Goal: Information Seeking & Learning: Check status

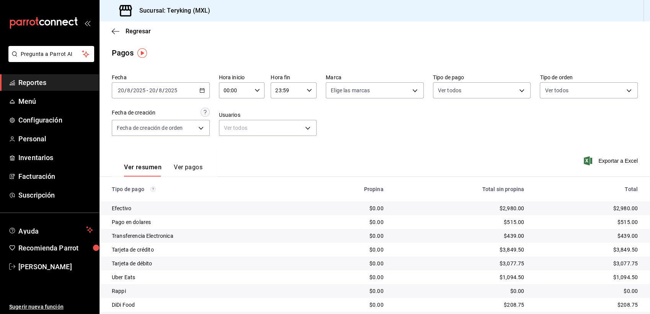
drag, startPoint x: 0, startPoint y: 0, endPoint x: 41, endPoint y: 79, distance: 88.7
click at [41, 79] on span "Reportes" at bounding box center [55, 82] width 75 height 10
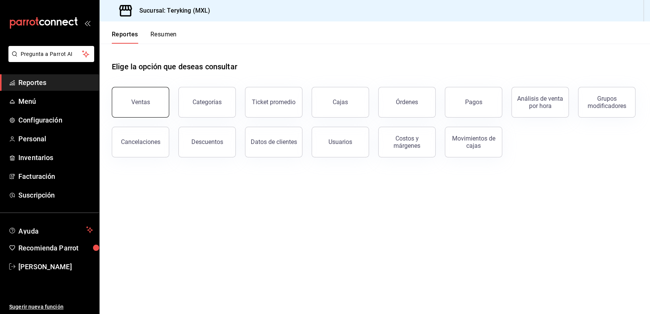
click at [142, 103] on div "Ventas" at bounding box center [140, 101] width 19 height 7
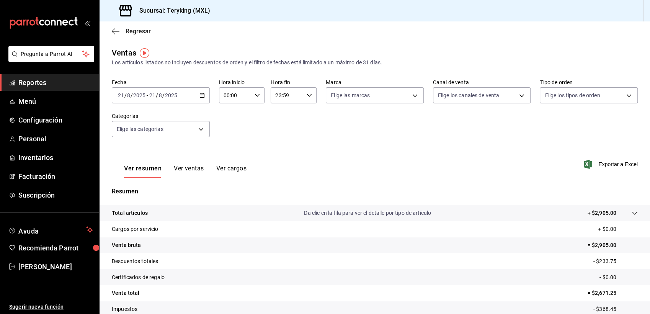
click at [140, 33] on span "Regresar" at bounding box center [138, 31] width 25 height 7
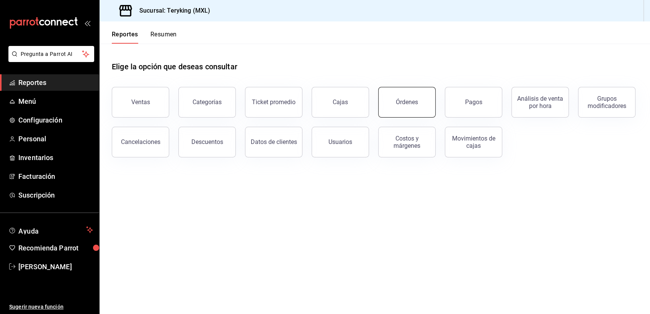
click at [412, 98] on div "Órdenes" at bounding box center [407, 101] width 22 height 7
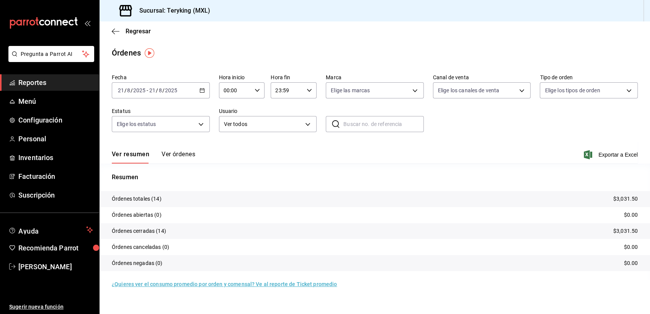
click at [190, 152] on button "Ver órdenes" at bounding box center [179, 156] width 34 height 13
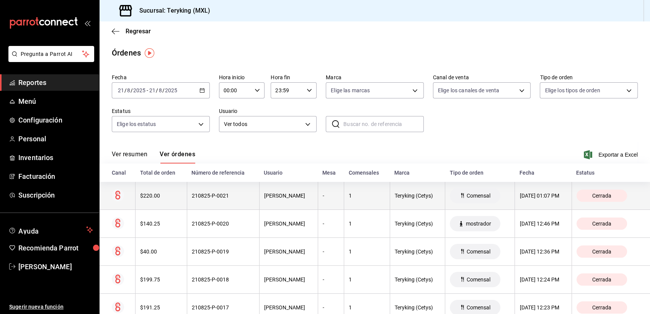
click at [183, 196] on th "$220.00" at bounding box center [161, 196] width 51 height 28
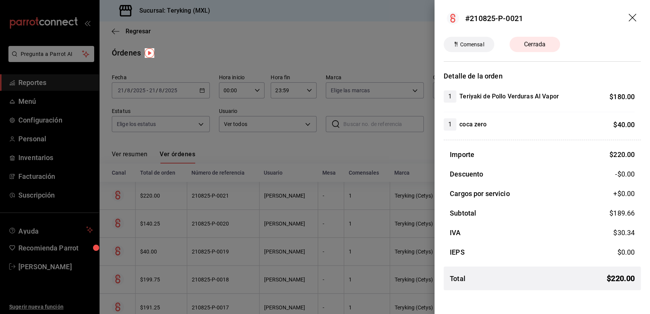
click at [231, 56] on div at bounding box center [325, 157] width 650 height 314
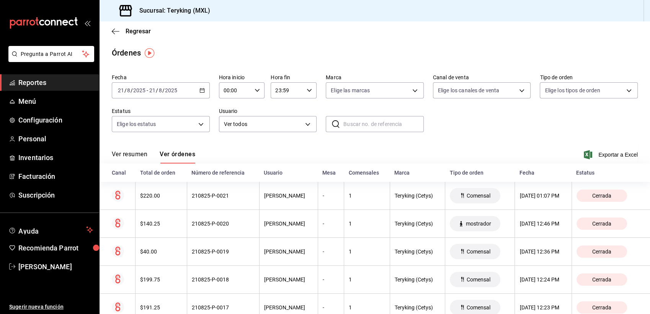
click at [43, 85] on span "Reportes" at bounding box center [55, 82] width 75 height 10
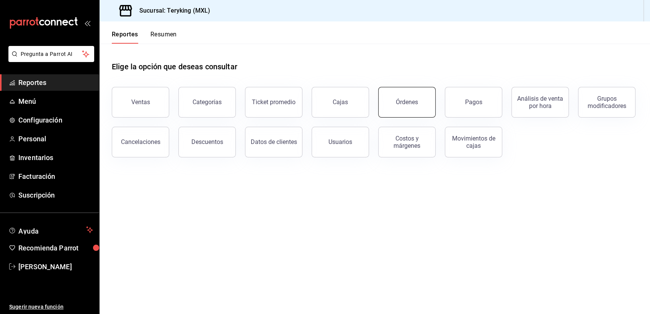
click at [406, 101] on div "Órdenes" at bounding box center [407, 101] width 22 height 7
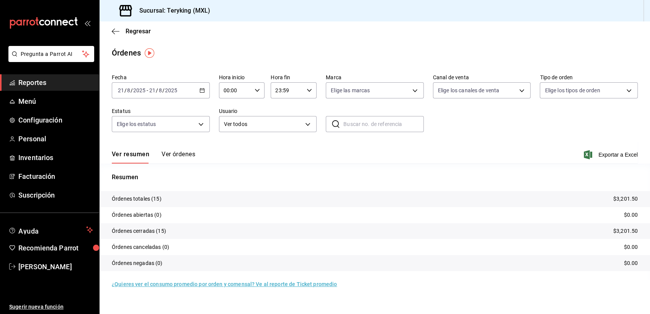
click at [182, 155] on button "Ver órdenes" at bounding box center [179, 156] width 34 height 13
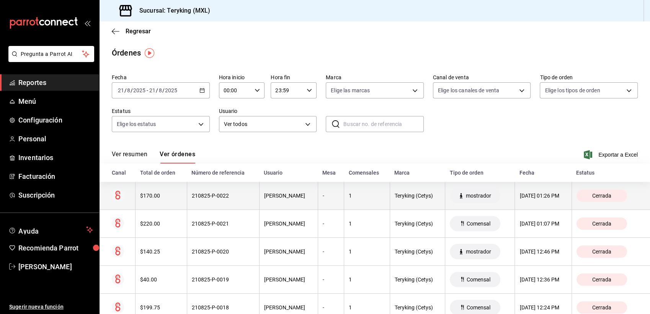
click at [192, 195] on div "210825-P-0022" at bounding box center [223, 196] width 63 height 6
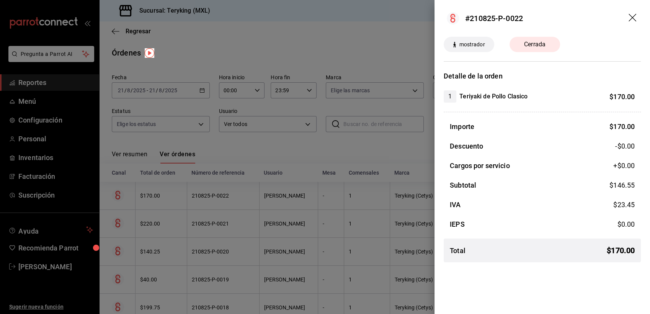
click at [254, 145] on div at bounding box center [325, 157] width 650 height 314
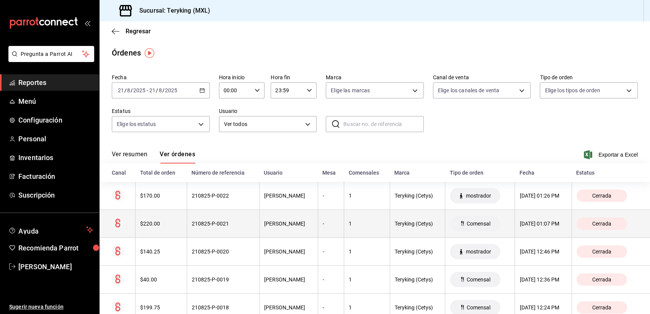
click at [229, 218] on th "210825-P-0021" at bounding box center [223, 224] width 72 height 28
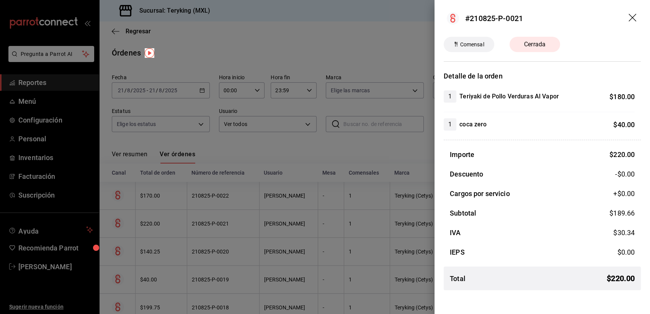
click at [299, 61] on div at bounding box center [325, 157] width 650 height 314
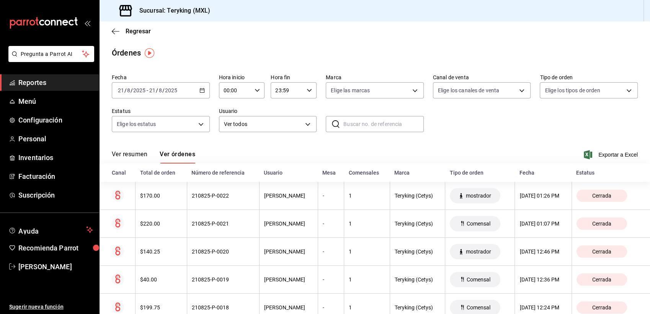
click at [49, 81] on span "Reportes" at bounding box center [55, 82] width 75 height 10
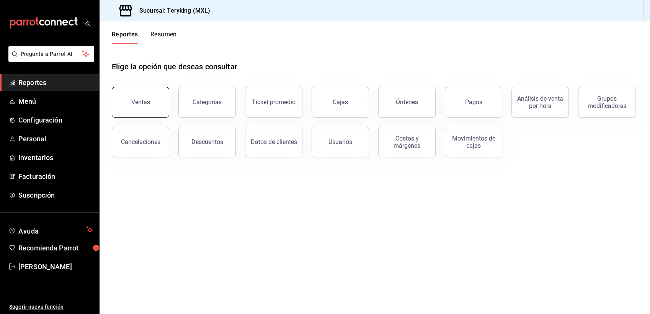
click at [144, 106] on button "Ventas" at bounding box center [140, 102] width 57 height 31
